Goal: Information Seeking & Learning: Learn about a topic

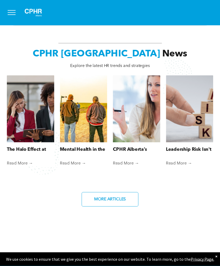
scroll to position [385, 0]
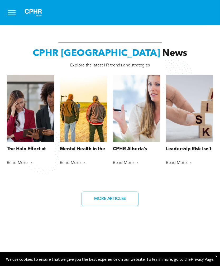
click at [146, 134] on div at bounding box center [137, 108] width 48 height 67
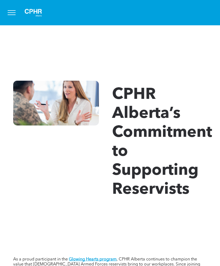
click at [16, 13] on button "menu" at bounding box center [12, 13] width 14 height 14
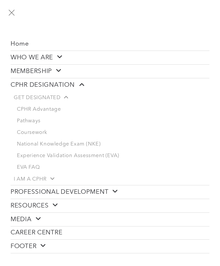
click at [52, 113] on link "CPHR Advantage" at bounding box center [112, 110] width 196 height 12
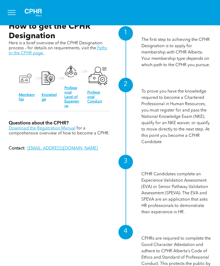
scroll to position [516, 0]
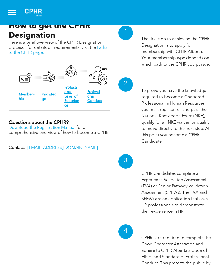
click at [54, 130] on link "Download the Registration Manual" at bounding box center [42, 128] width 67 height 4
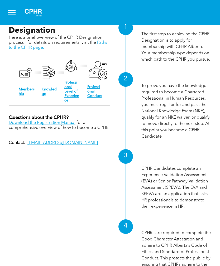
scroll to position [521, 0]
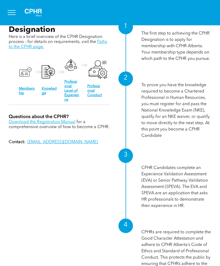
click at [45, 95] on link "Knowledge" at bounding box center [49, 91] width 15 height 8
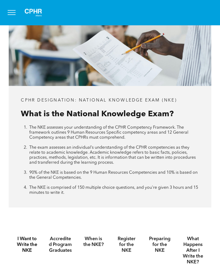
scroll to position [177, 0]
click at [189, 216] on div "CPHR DESIGNATION: National Knowledge Exam (NKE) What is the National Knowledge …" at bounding box center [110, 105] width 220 height 221
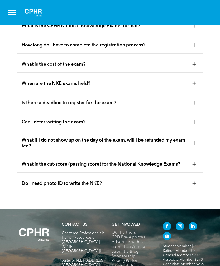
scroll to position [967, 0]
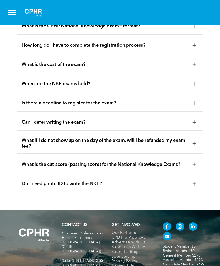
click at [196, 92] on div "When are the NKE exams held?" at bounding box center [109, 84] width 185 height 17
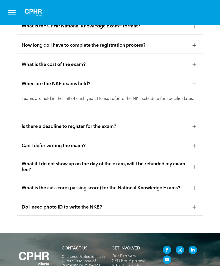
click at [187, 102] on p "Exams are held in the Fall of each year. Please refer to the NKE schedule for s…" at bounding box center [110, 99] width 177 height 5
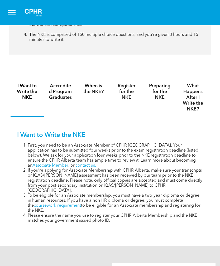
scroll to position [329, 0]
click at [57, 101] on h4 "Accredited Program Graduates" at bounding box center [61, 91] width 24 height 17
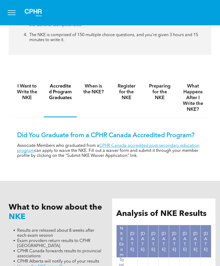
click at [195, 153] on link "CPHR Canada accredited post-secondary education program" at bounding box center [108, 148] width 182 height 9
click at [87, 95] on h4 "When is the NKE?" at bounding box center [94, 89] width 24 height 12
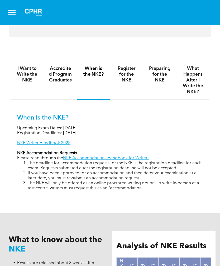
scroll to position [349, 0]
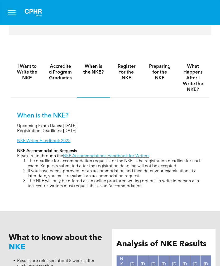
click at [28, 143] on link "NKE Writer Handbook 2025" at bounding box center [43, 141] width 53 height 4
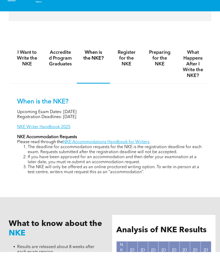
scroll to position [366, 0]
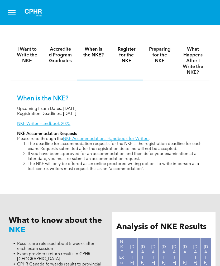
click at [129, 64] on h4 "Register for the NKE" at bounding box center [127, 54] width 24 height 17
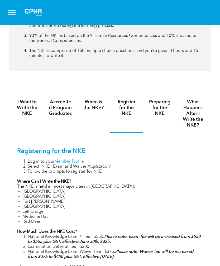
scroll to position [312, 0]
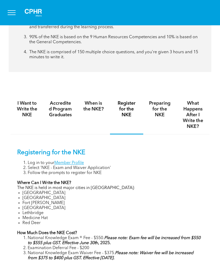
click at [168, 114] on h4 "Preparing for the NKE" at bounding box center [160, 109] width 24 height 17
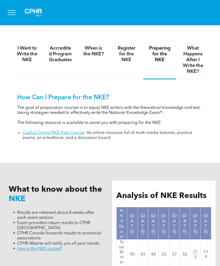
scroll to position [361, 0]
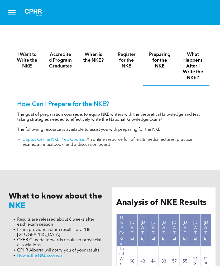
click at [193, 79] on h4 "What Happens After I Write the NKE?" at bounding box center [193, 66] width 24 height 29
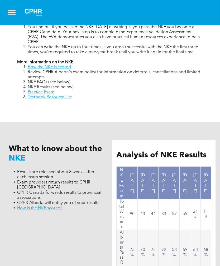
scroll to position [452, 0]
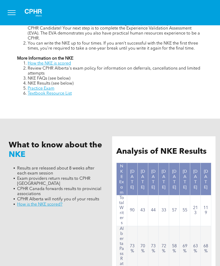
click at [31, 91] on link "Practice Exam" at bounding box center [41, 89] width 27 height 4
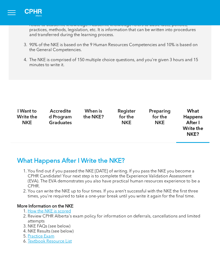
scroll to position [302, 0]
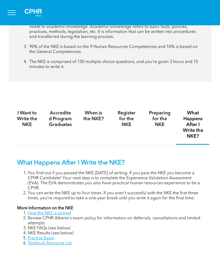
click at [163, 128] on h4 "Preparing for the NKE" at bounding box center [160, 118] width 24 height 17
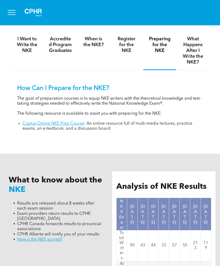
scroll to position [378, 0]
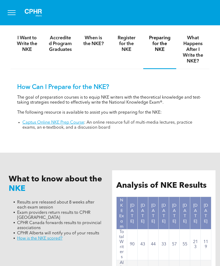
click at [34, 125] on link "Captus Online NKE Prep Course" at bounding box center [53, 123] width 62 height 4
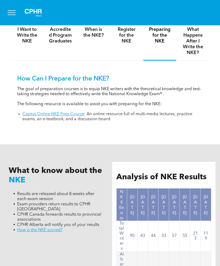
click at [97, 38] on h4 "When is the NKE?" at bounding box center [94, 33] width 24 height 12
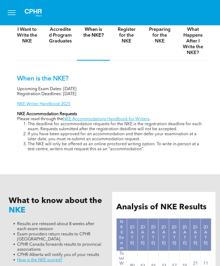
click at [21, 44] on h4 "I Want to Write the NKE" at bounding box center [27, 35] width 24 height 17
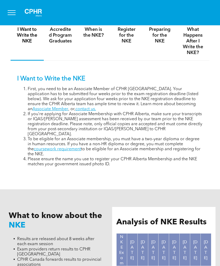
click at [68, 111] on link "Associate Member" at bounding box center [50, 109] width 36 height 4
click at [42, 128] on li "If you’re applying for Associate Membership with CPHR Alberta, make sure your t…" at bounding box center [115, 124] width 175 height 25
click at [75, 111] on link "contact us." at bounding box center [85, 109] width 21 height 4
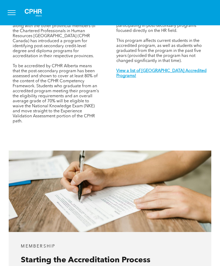
scroll to position [213, 0]
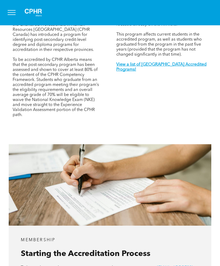
click at [202, 72] on strong "View a list of Alberta Accredited Programs!" at bounding box center [161, 67] width 90 height 9
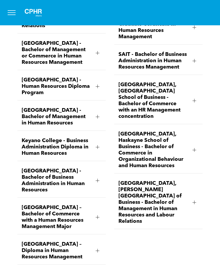
scroll to position [945, 0]
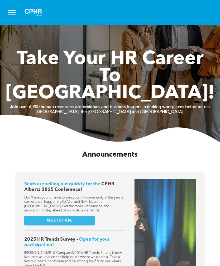
scroll to position [56, 0]
